Goal: Information Seeking & Learning: Learn about a topic

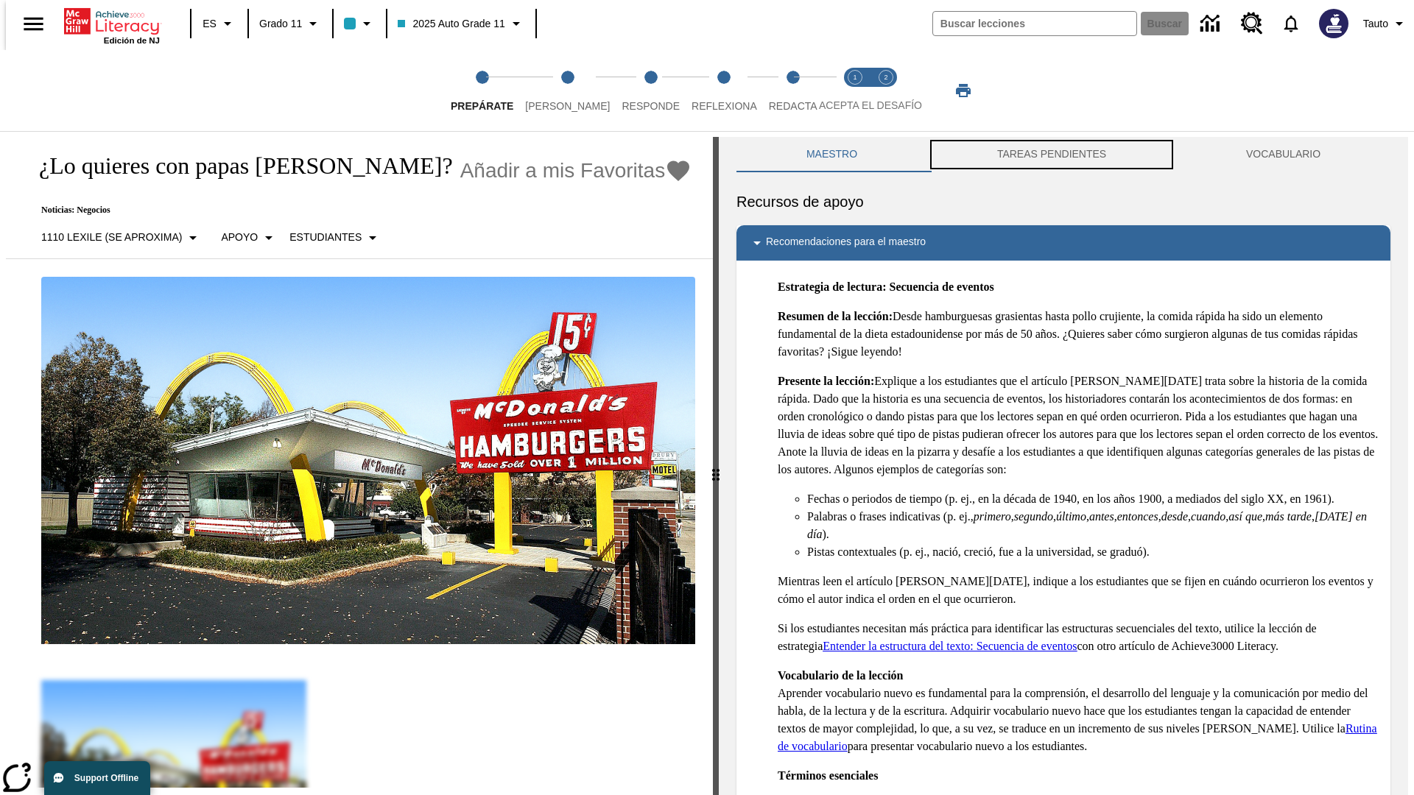
click at [1051, 155] on button "TAREAS PENDIENTES" at bounding box center [1051, 154] width 249 height 35
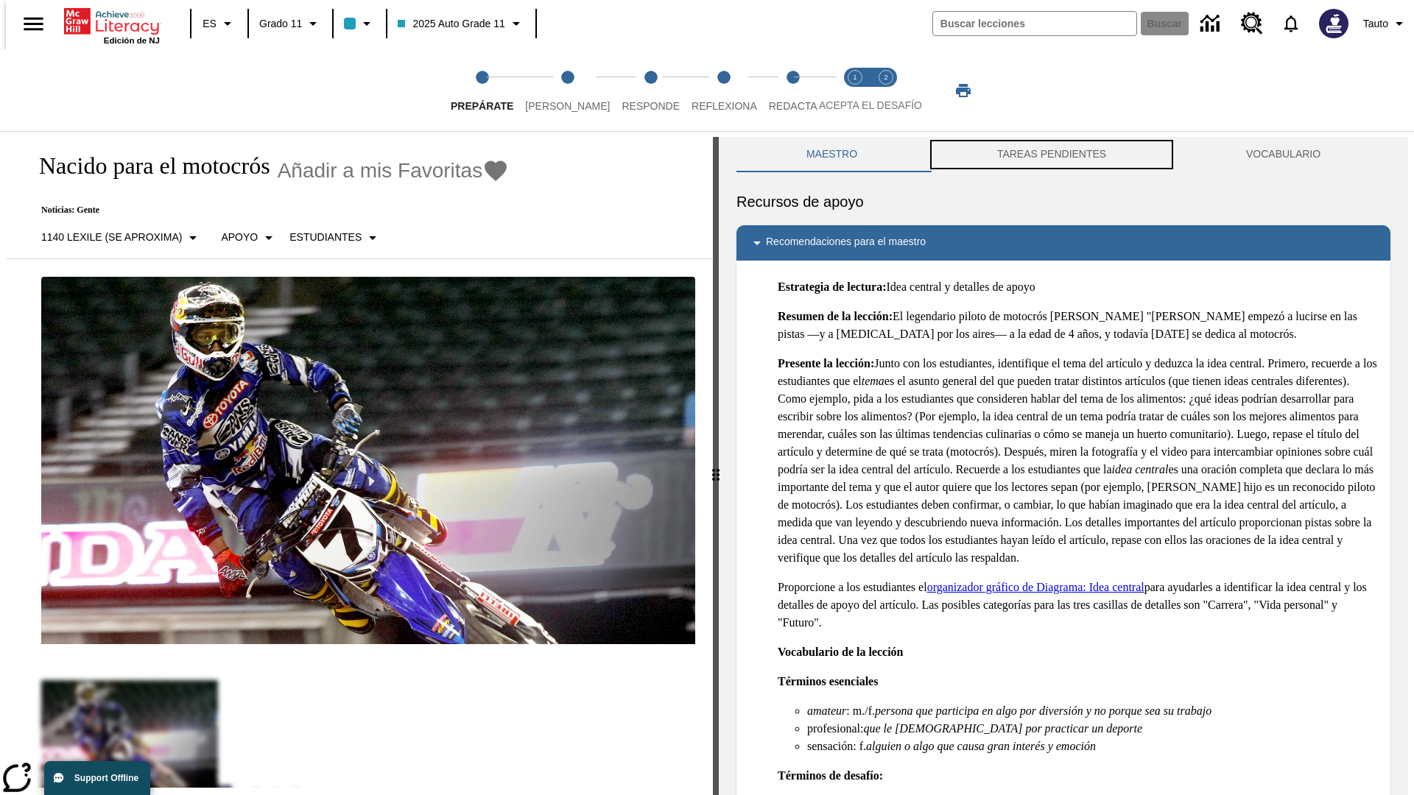
click at [1051, 155] on button "TAREAS PENDIENTES" at bounding box center [1051, 154] width 249 height 35
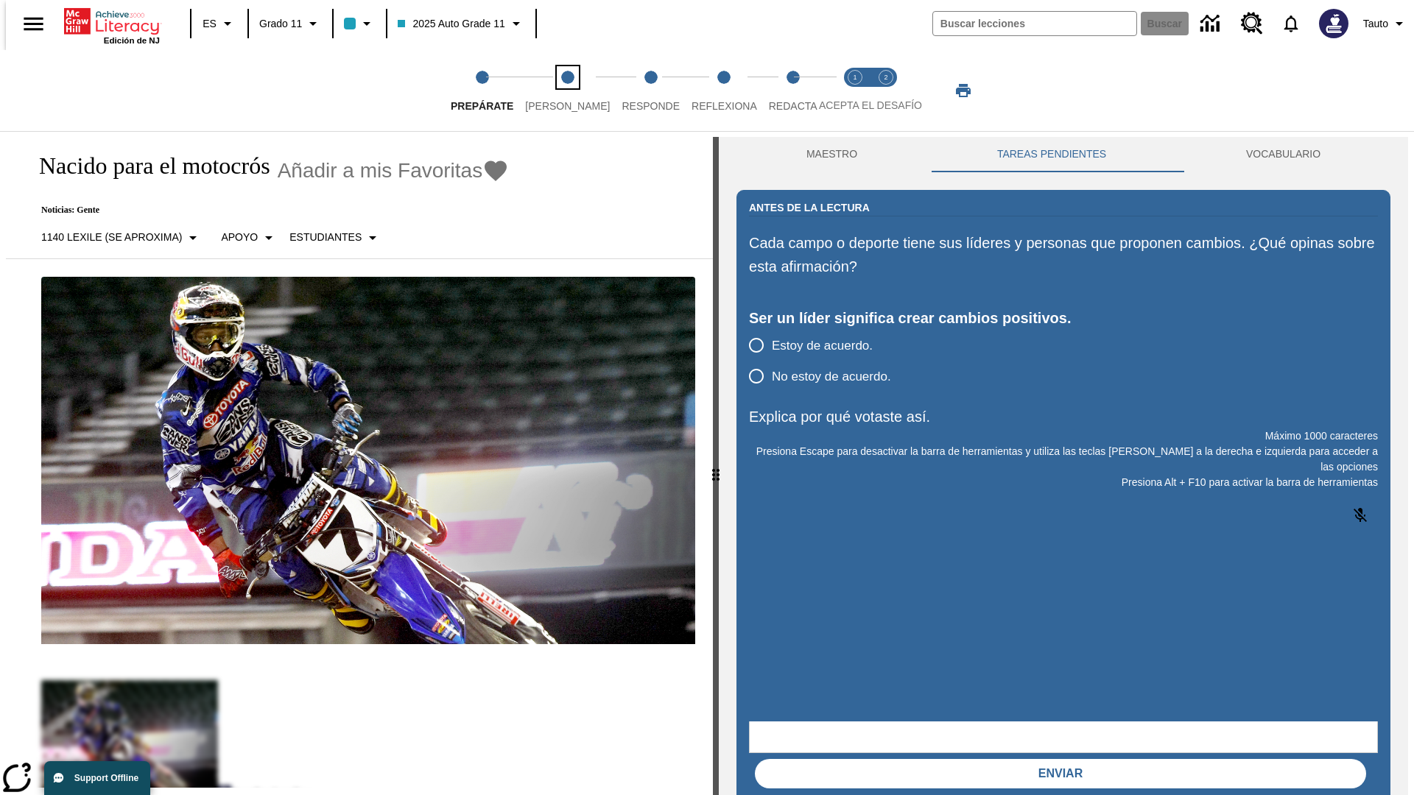
click at [555, 91] on span "[PERSON_NAME]" at bounding box center [567, 100] width 85 height 27
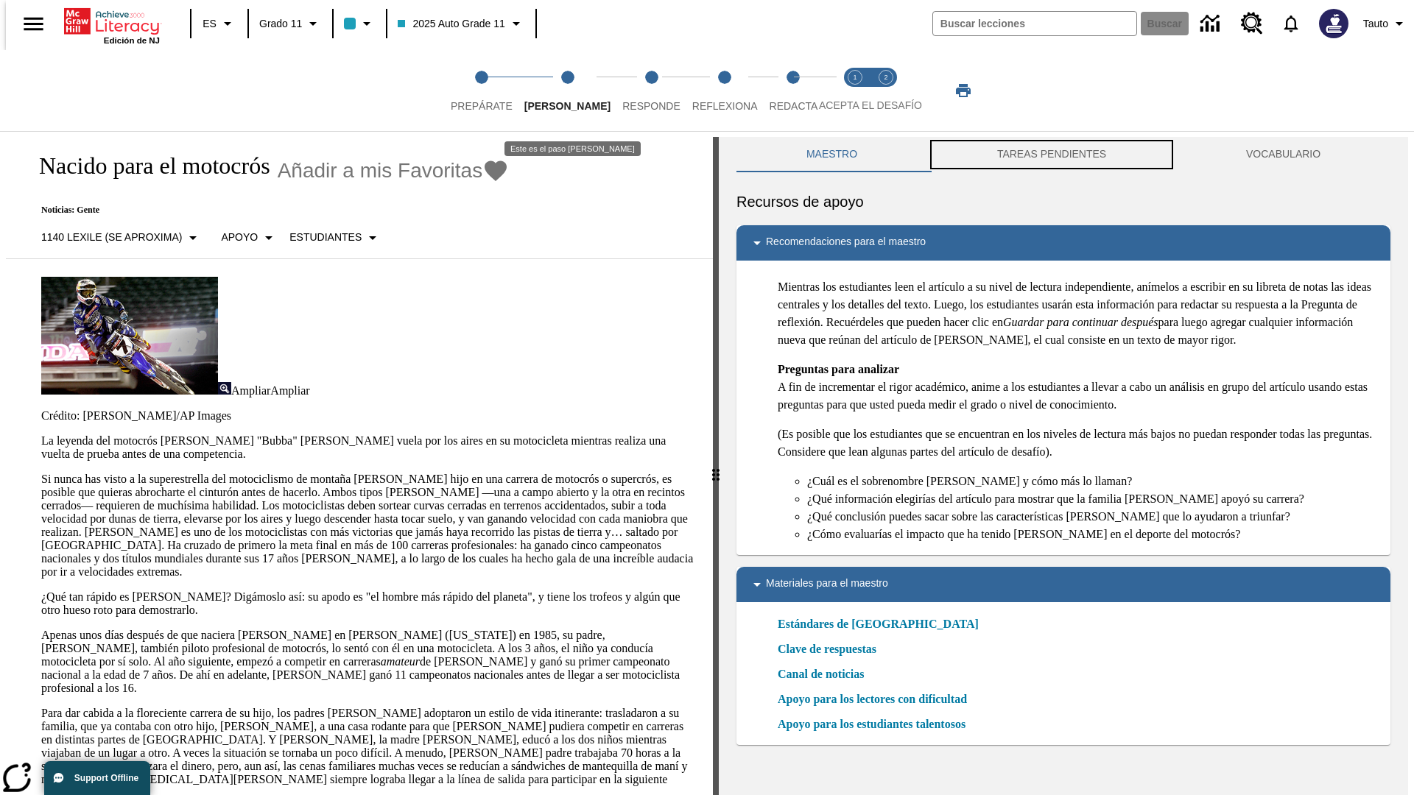
scroll to position [1, 0]
click at [1051, 155] on button "TAREAS PENDIENTES" at bounding box center [1051, 153] width 249 height 35
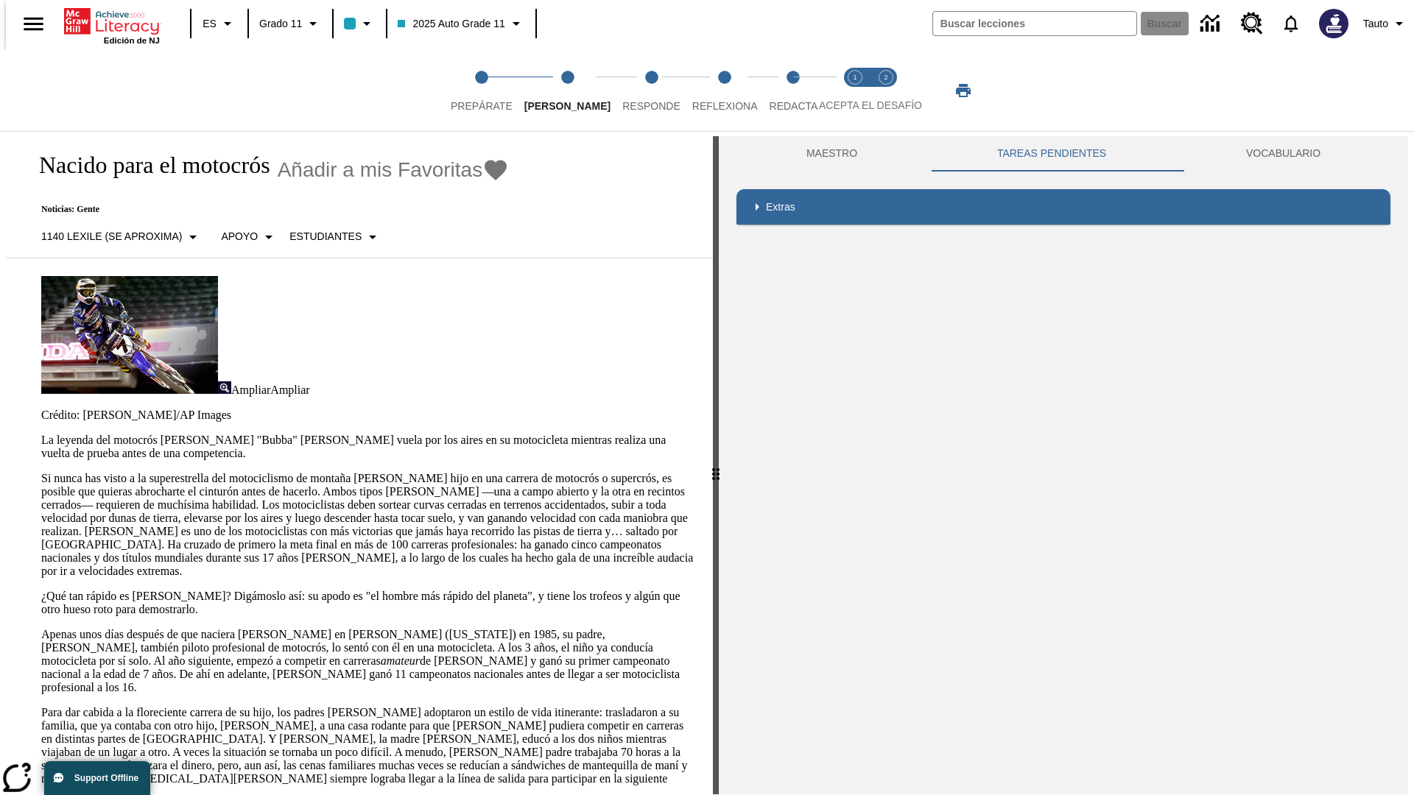
click at [41, 472] on p "Si nunca has visto a la superestrella del motociclismo de montaña [PERSON_NAME]…" at bounding box center [368, 525] width 654 height 106
